Goal: Task Accomplishment & Management: Use online tool/utility

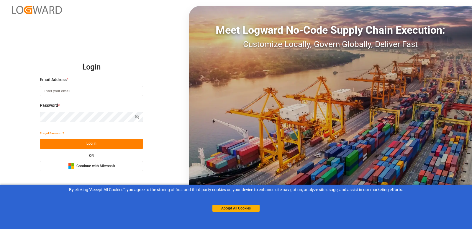
click at [77, 167] on span "Continue with Microsoft" at bounding box center [95, 165] width 39 height 5
click at [225, 209] on button "Accept All Cookies" at bounding box center [236, 207] width 47 height 7
